Goal: Communication & Community: Answer question/provide support

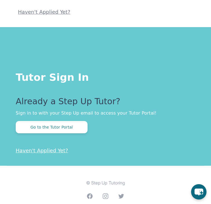
scroll to position [107, 0]
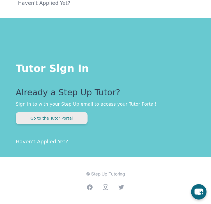
click at [55, 117] on button "Go to the Tutor Portal" at bounding box center [52, 118] width 72 height 12
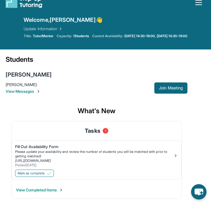
scroll to position [10, 0]
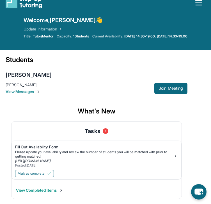
click at [105, 130] on span "1" at bounding box center [106, 132] width 6 height 6
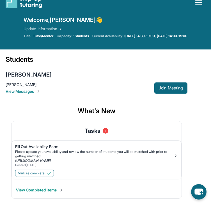
click at [20, 89] on span "View Messages" at bounding box center [80, 92] width 148 height 6
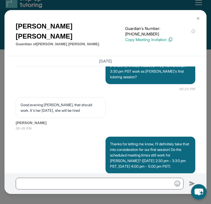
scroll to position [536, 0]
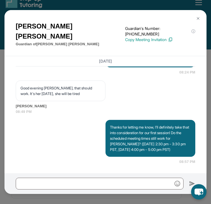
click at [198, 15] on button at bounding box center [197, 18] width 11 height 11
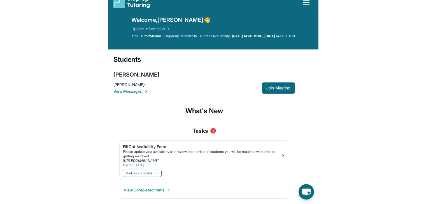
scroll to position [0, 0]
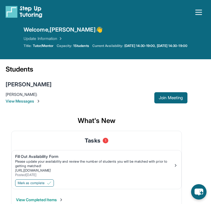
click at [199, 13] on icon "button" at bounding box center [198, 12] width 9 height 9
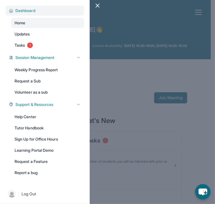
click at [30, 12] on span "Dashboard" at bounding box center [25, 11] width 20 height 6
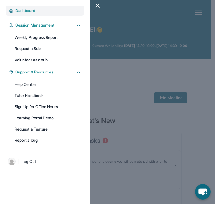
click at [30, 12] on span "Dashboard" at bounding box center [25, 11] width 20 height 6
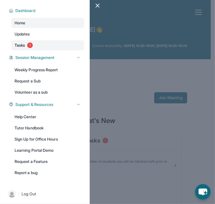
click at [31, 43] on span "1" at bounding box center [30, 46] width 6 height 6
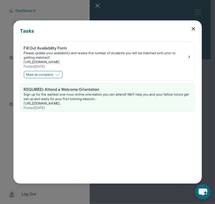
click at [192, 31] on icon at bounding box center [193, 29] width 6 height 6
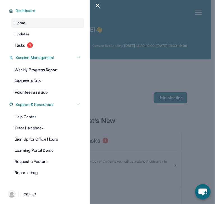
click at [148, 74] on div at bounding box center [107, 102] width 215 height 204
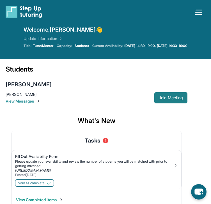
click at [178, 98] on span "Join Meeting" at bounding box center [171, 97] width 24 height 3
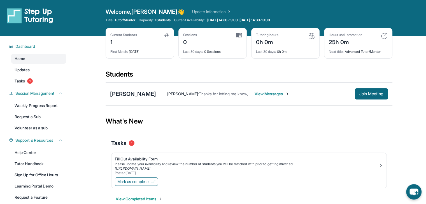
click at [215, 95] on span "View Messages" at bounding box center [272, 94] width 35 height 6
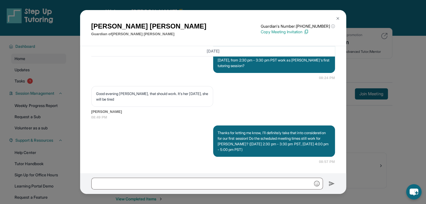
scroll to position [429, 0]
click at [215, 89] on div "[PERSON_NAME] Guardian of [PERSON_NAME] Guardian's Number: [PHONE_NUMBER] ⓘ Thi…" at bounding box center [213, 102] width 426 height 204
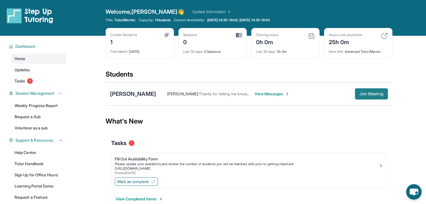
click at [215, 94] on span "Join Meeting" at bounding box center [371, 93] width 24 height 3
